Goal: Entertainment & Leisure: Browse casually

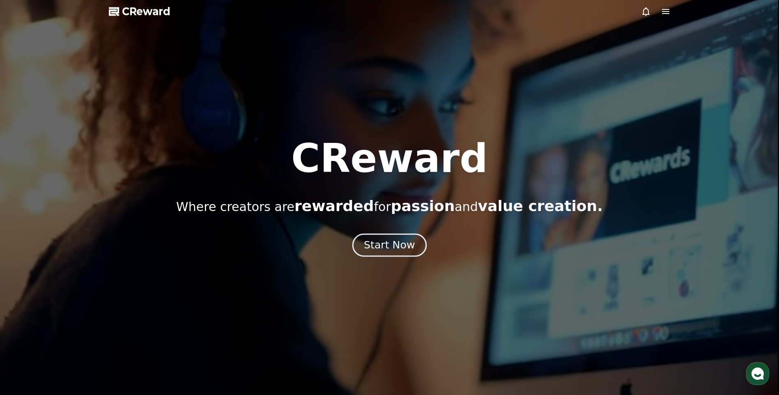
click at [397, 249] on div "Start Now" at bounding box center [389, 245] width 51 height 14
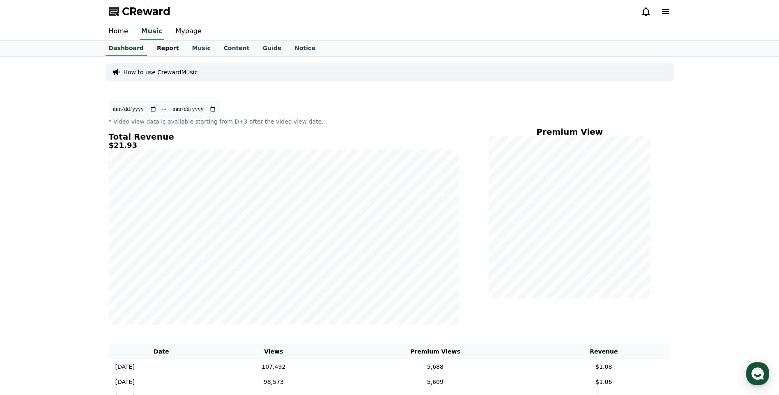
click at [167, 52] on link "Report" at bounding box center [167, 49] width 35 height 16
click at [203, 53] on link "Music" at bounding box center [201, 49] width 32 height 16
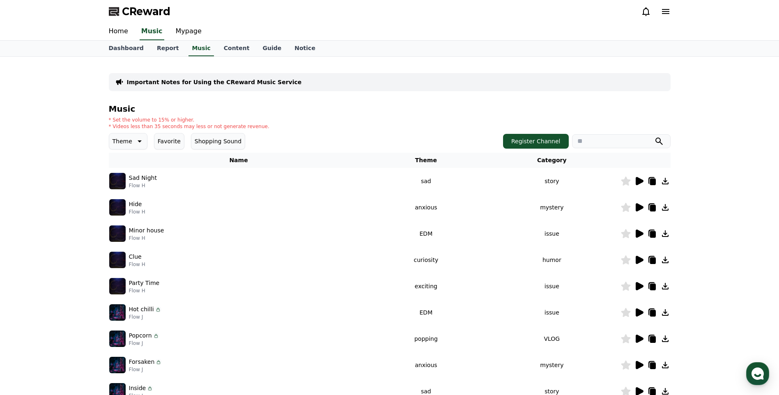
click at [118, 135] on button "Theme" at bounding box center [128, 141] width 39 height 16
click at [121, 219] on button "Cute" at bounding box center [120, 217] width 20 height 18
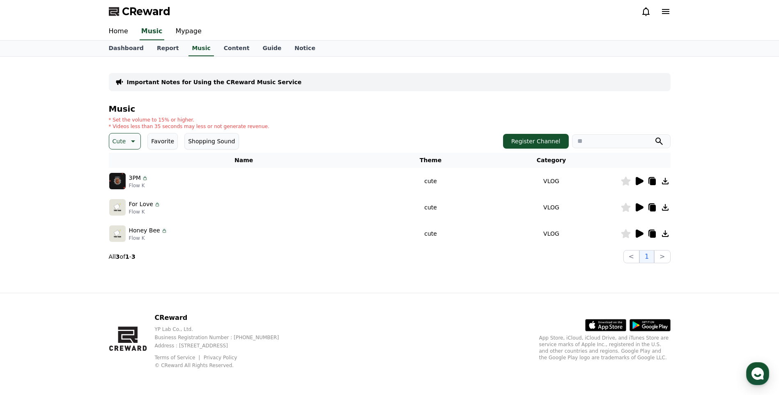
click at [639, 233] on icon at bounding box center [640, 234] width 8 height 8
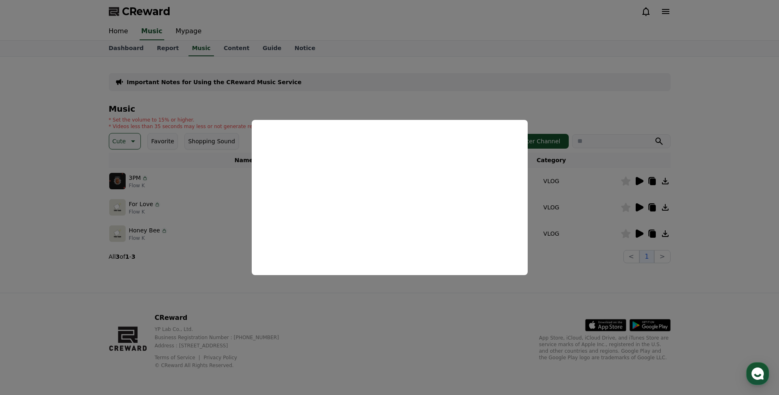
click at [309, 302] on button "close modal" at bounding box center [389, 197] width 779 height 395
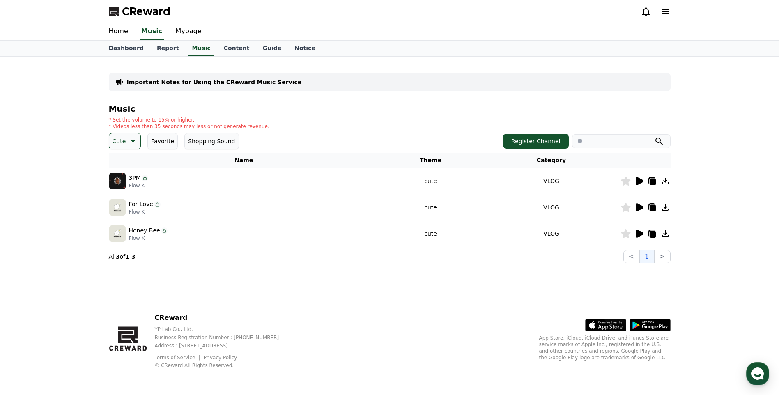
click at [639, 209] on icon at bounding box center [640, 207] width 8 height 8
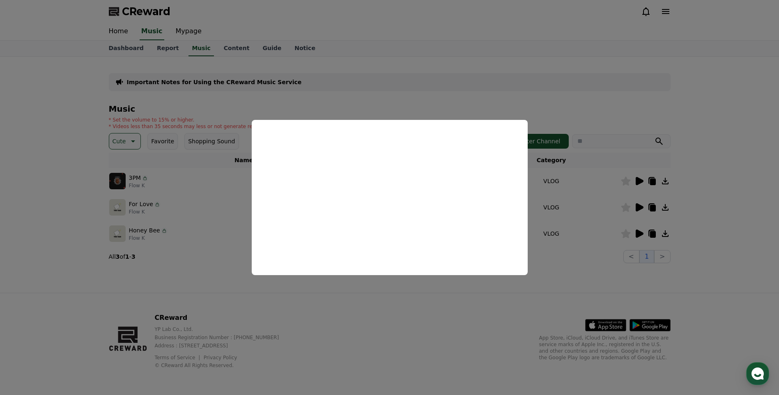
click at [462, 307] on button "close modal" at bounding box center [389, 197] width 779 height 395
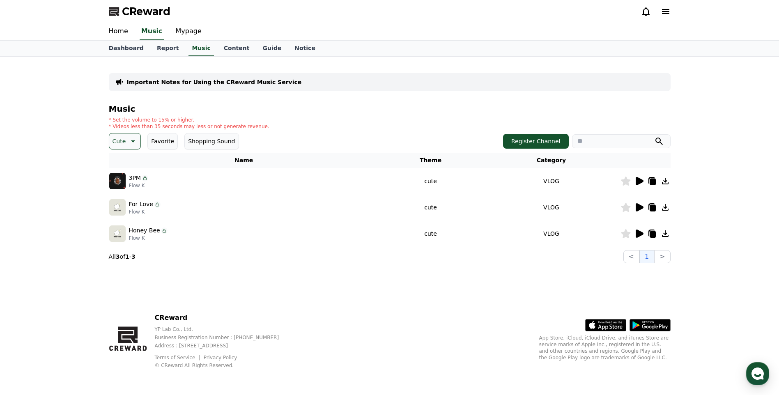
click at [636, 181] on icon at bounding box center [640, 181] width 8 height 8
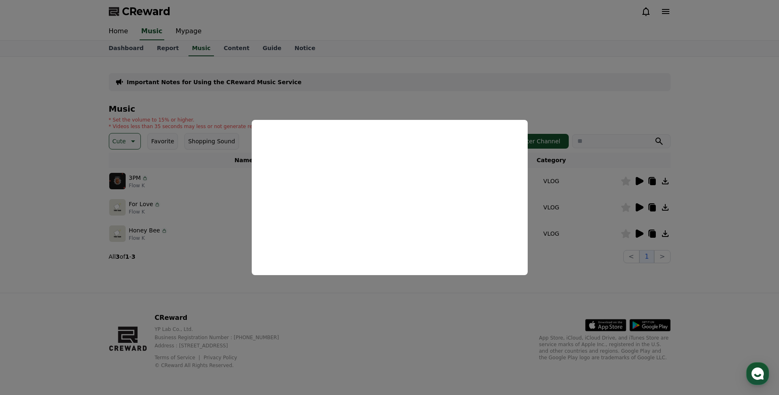
click at [424, 305] on button "close modal" at bounding box center [389, 197] width 779 height 395
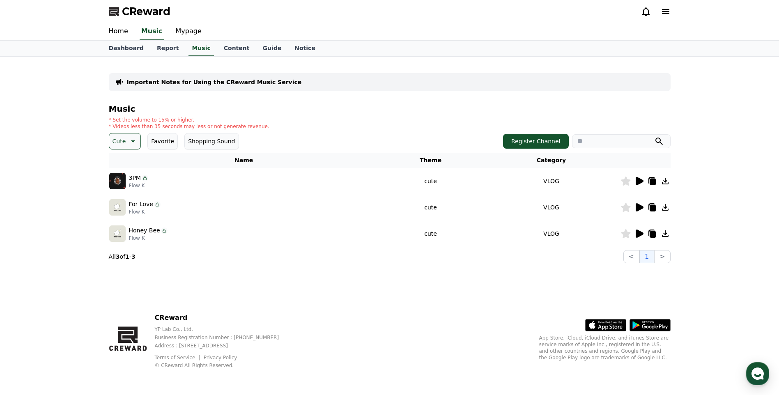
click at [654, 184] on icon at bounding box center [653, 182] width 6 height 7
click at [643, 211] on icon at bounding box center [639, 208] width 10 height 10
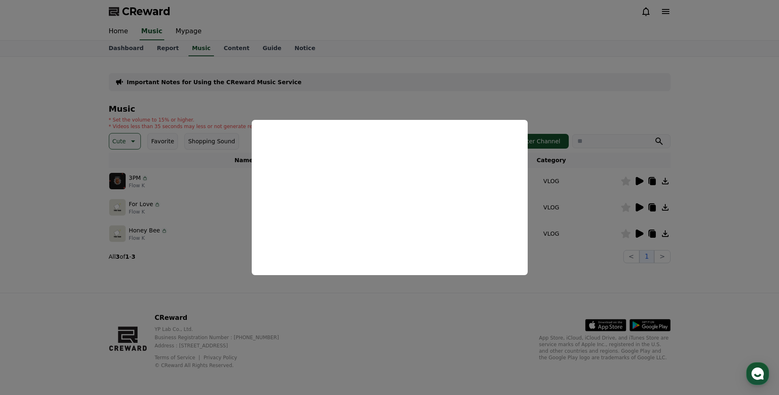
click at [652, 211] on button "close modal" at bounding box center [389, 197] width 779 height 395
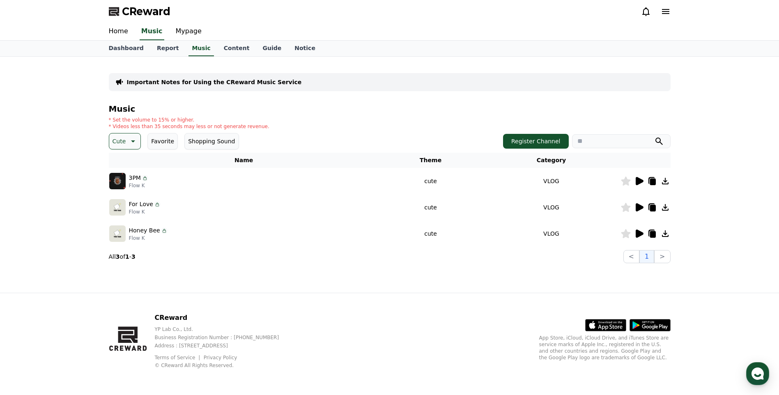
click at [649, 205] on icon at bounding box center [652, 206] width 7 height 7
click at [652, 228] on td at bounding box center [646, 234] width 50 height 26
click at [652, 231] on icon at bounding box center [653, 234] width 6 height 7
